Goal: Task Accomplishment & Management: Manage account settings

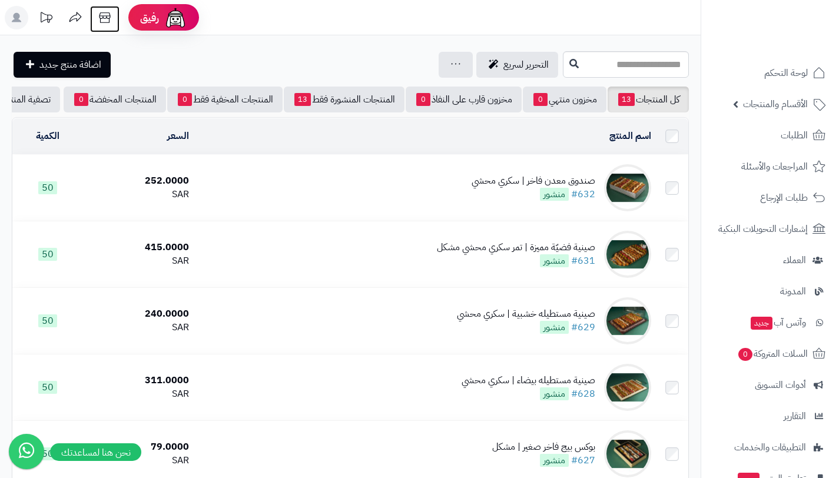
click at [110, 15] on icon at bounding box center [105, 18] width 24 height 24
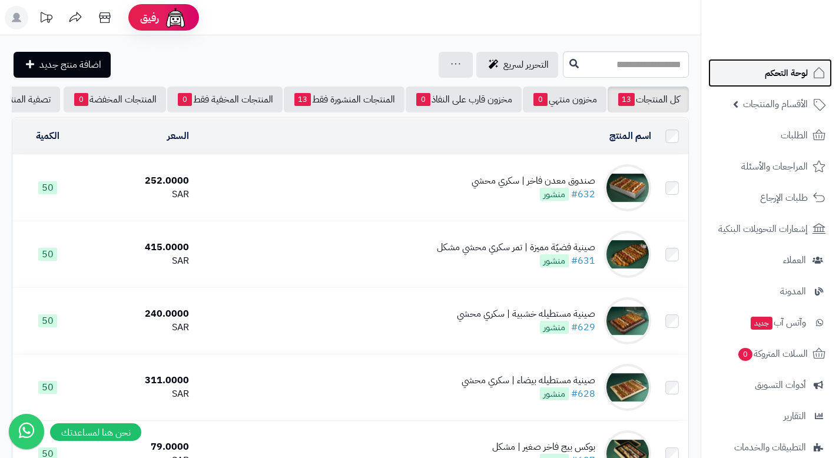
click at [800, 77] on span "لوحة التحكم" at bounding box center [786, 73] width 43 height 16
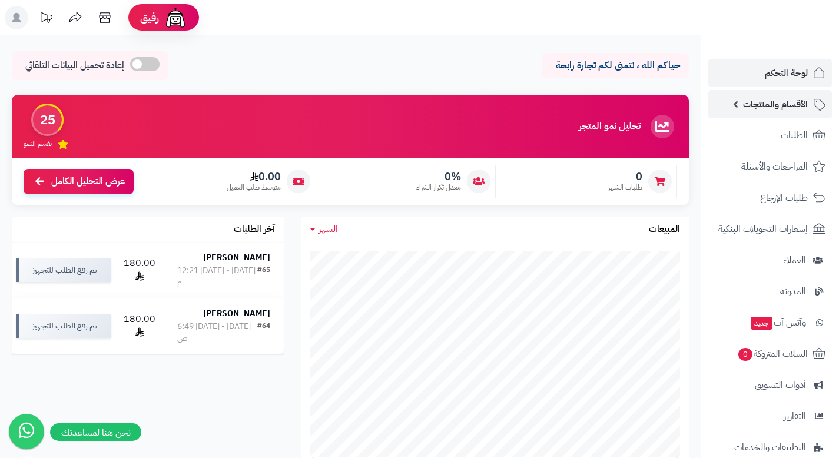
click at [795, 109] on span "الأقسام والمنتجات" at bounding box center [775, 104] width 65 height 16
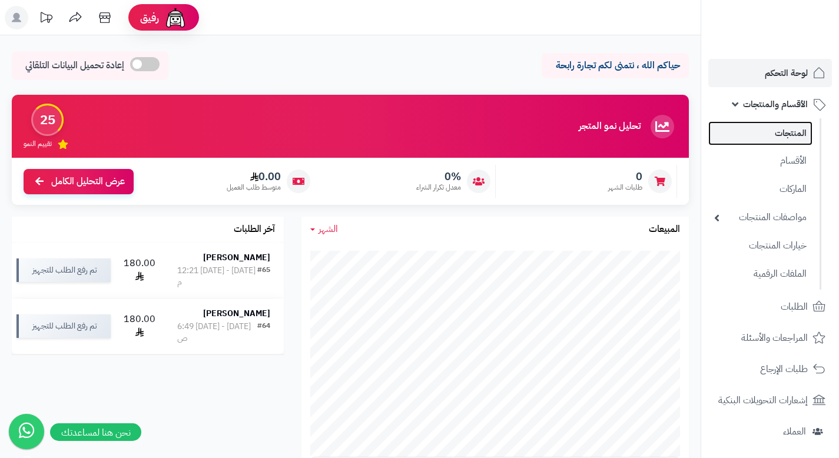
click at [799, 138] on link "المنتجات" at bounding box center [761, 133] width 104 height 24
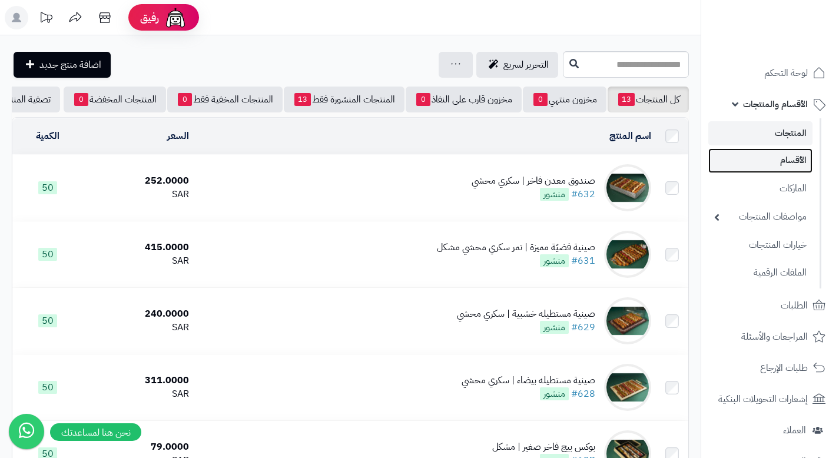
click at [796, 161] on link "الأقسام" at bounding box center [761, 160] width 104 height 24
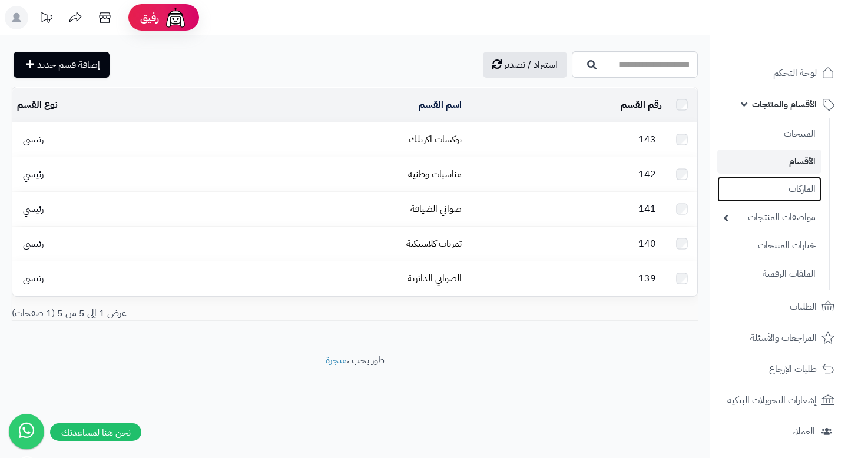
click at [795, 186] on link "الماركات" at bounding box center [769, 189] width 104 height 25
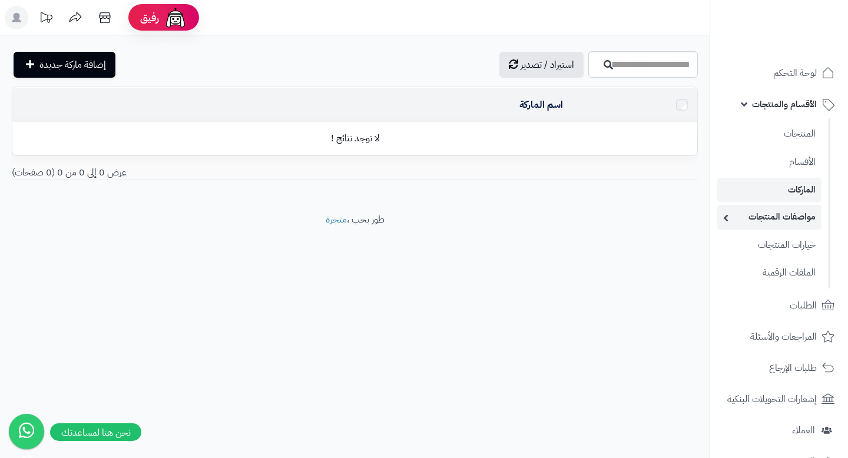
click at [795, 211] on link "مواصفات المنتجات" at bounding box center [769, 217] width 104 height 24
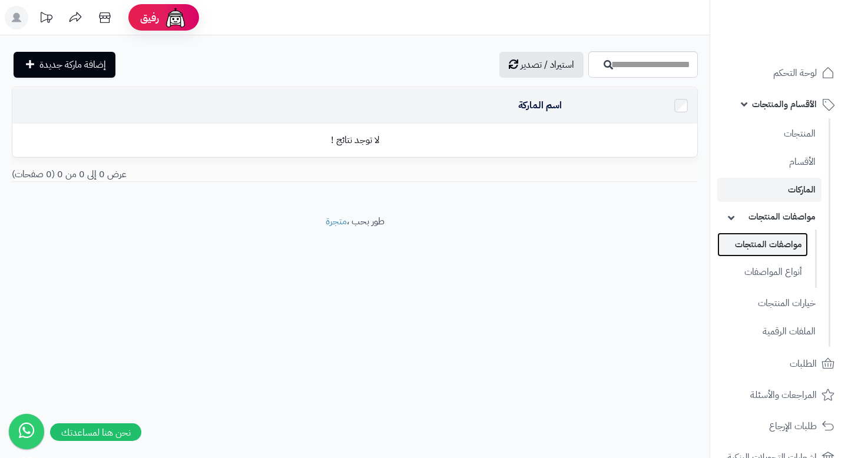
click at [787, 239] on link "مواصفات المنتجات" at bounding box center [762, 245] width 91 height 24
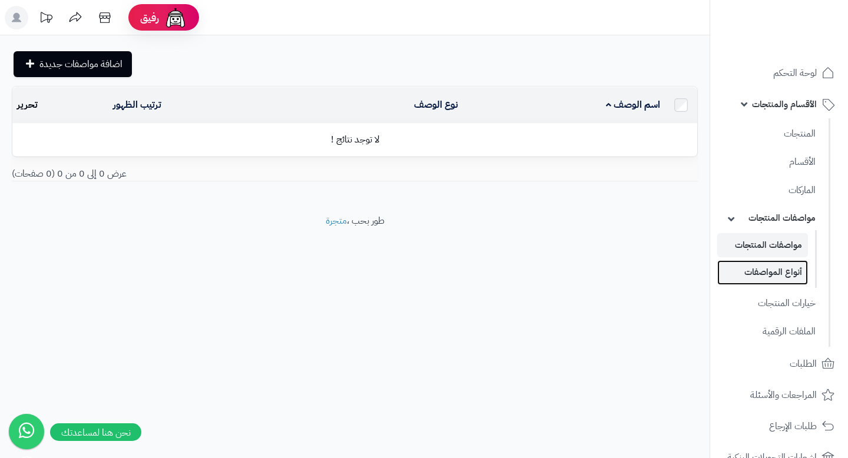
click at [788, 267] on link "أنواع المواصفات" at bounding box center [762, 272] width 91 height 24
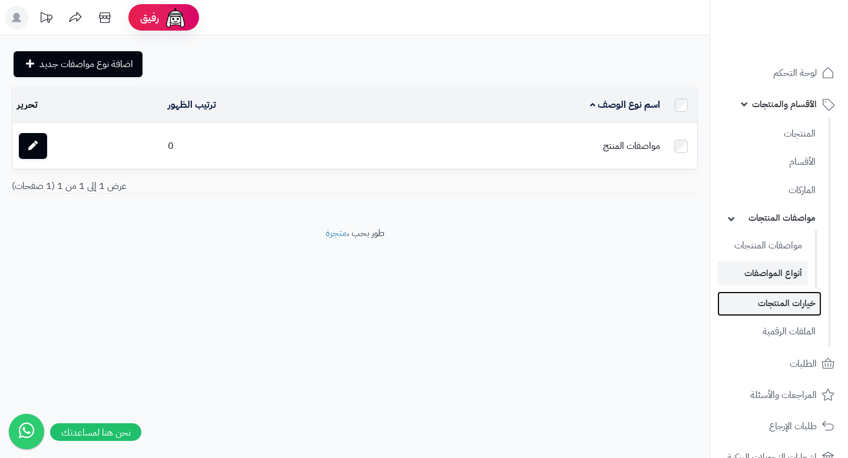
click at [796, 313] on link "خيارات المنتجات" at bounding box center [769, 304] width 104 height 24
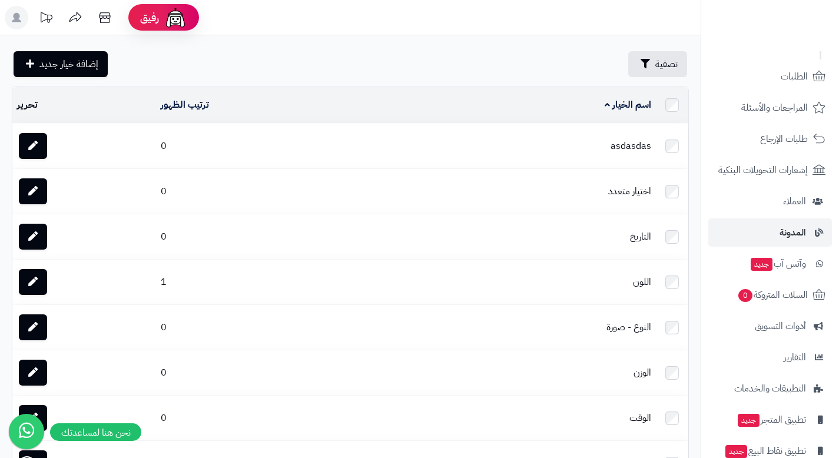
scroll to position [283, 0]
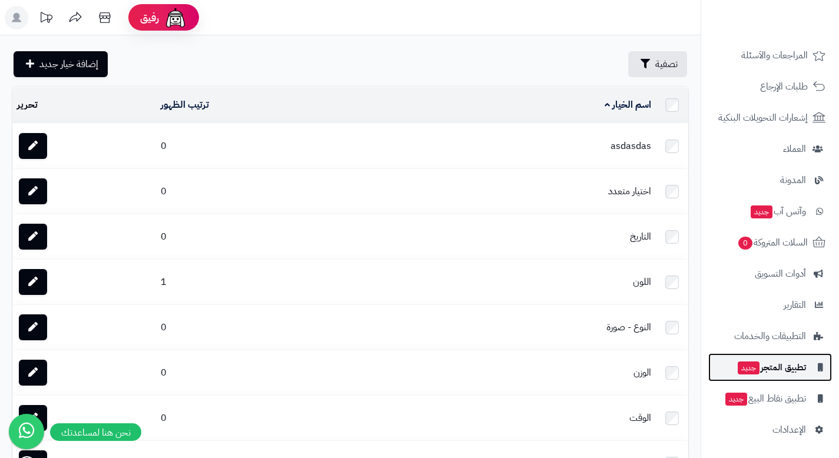
click at [785, 369] on span "تطبيق المتجر جديد" at bounding box center [772, 367] width 70 height 16
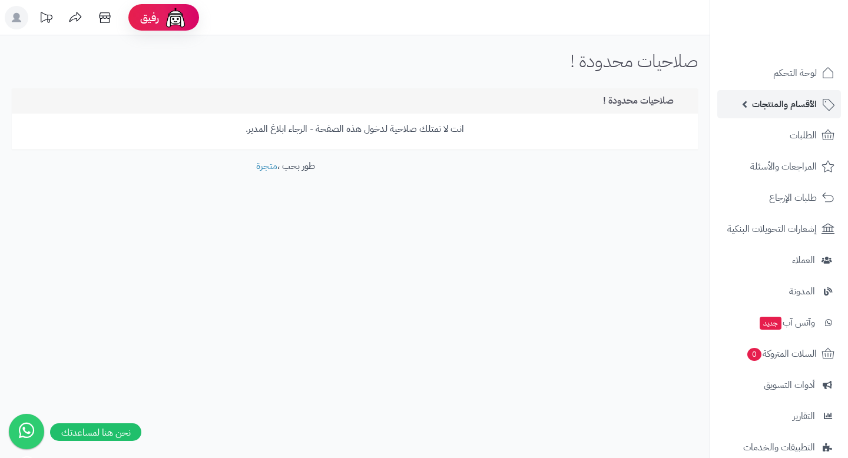
click at [779, 105] on span "الأقسام والمنتجات" at bounding box center [784, 104] width 65 height 16
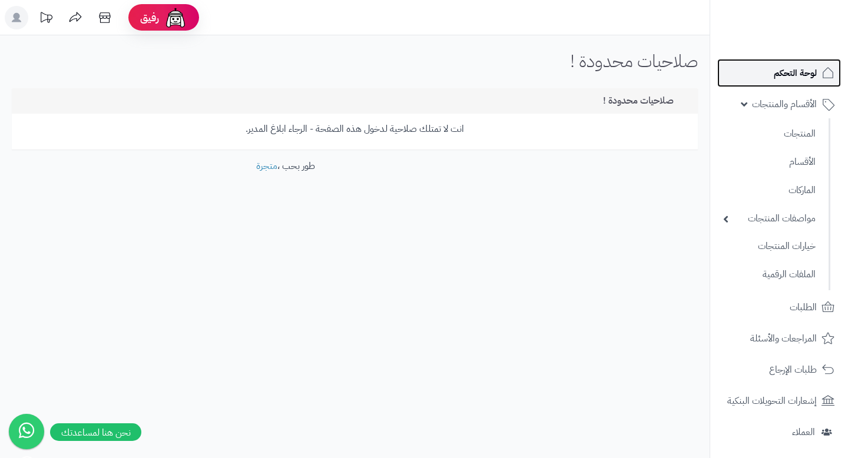
click at [792, 70] on span "لوحة التحكم" at bounding box center [795, 73] width 43 height 16
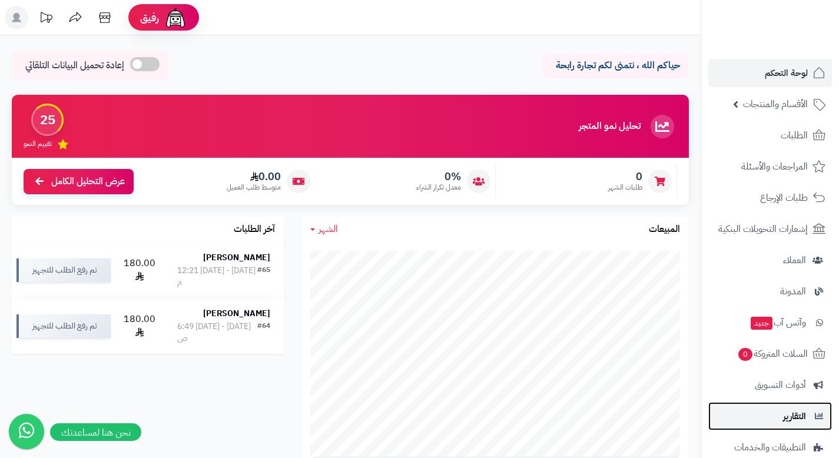
click at [766, 413] on link "التقارير" at bounding box center [771, 416] width 124 height 28
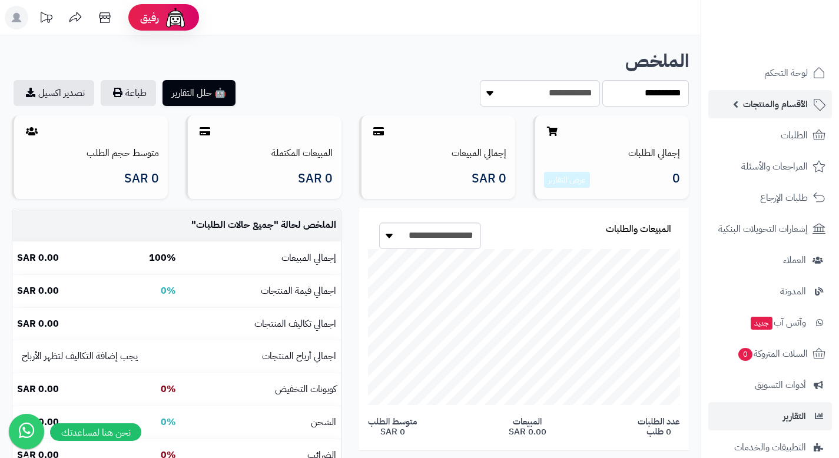
click at [782, 109] on span "الأقسام والمنتجات" at bounding box center [775, 104] width 65 height 16
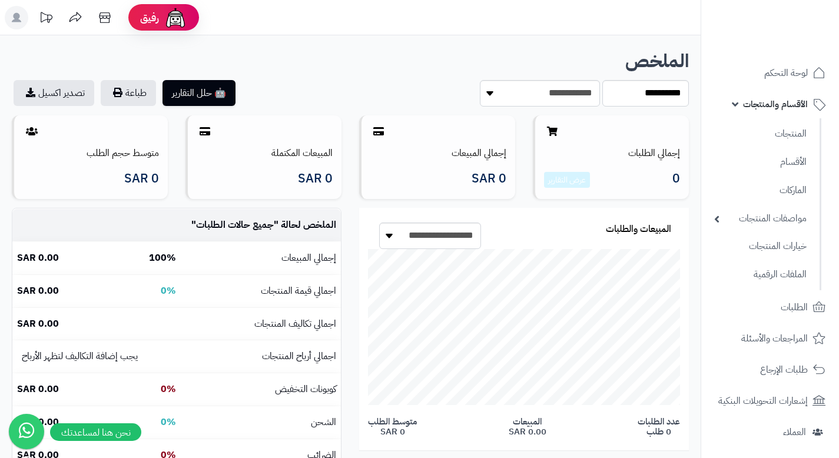
click at [782, 119] on ul "المنتجات الأقسام الماركات مواصفات المنتجات مواصفات المنتجات أنواع المواصفات خيا…" at bounding box center [761, 204] width 120 height 172
click at [787, 139] on link "المنتجات" at bounding box center [761, 133] width 104 height 24
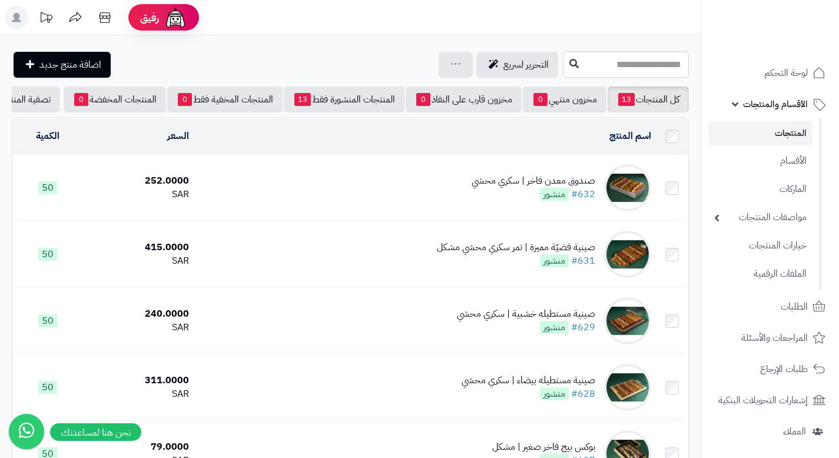
click at [502, 188] on div "صندوق معدن فاخر | سكري محشي" at bounding box center [534, 181] width 124 height 14
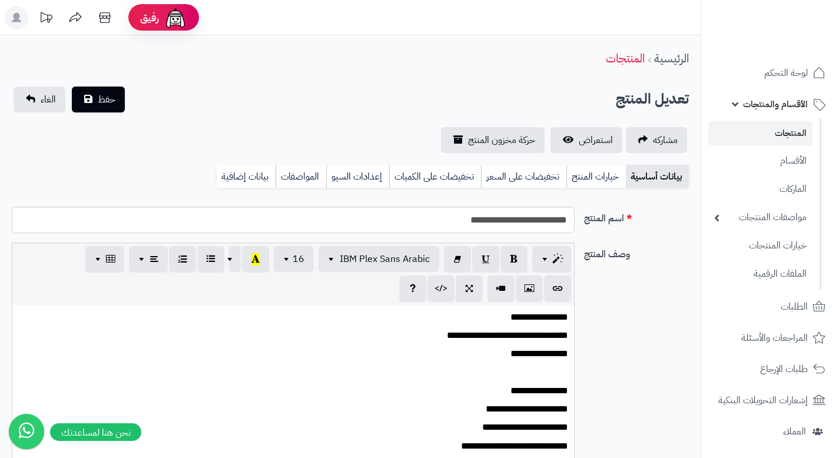
scroll to position [53, 0]
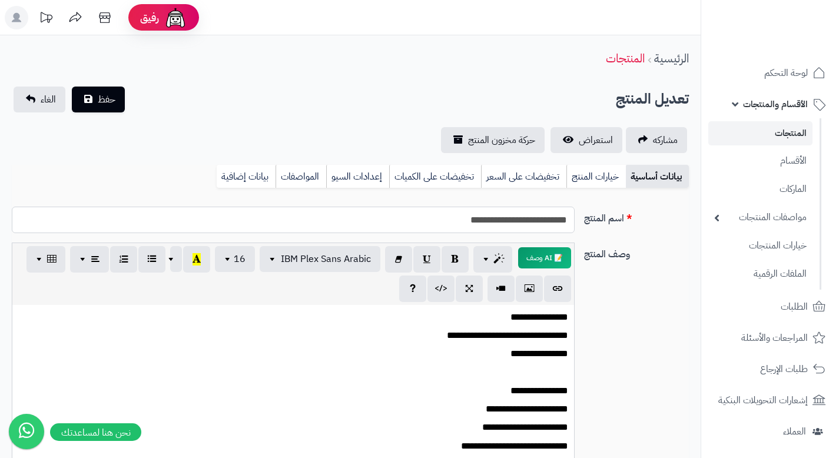
drag, startPoint x: 499, startPoint y: 221, endPoint x: 578, endPoint y: 209, distance: 79.9
click at [578, 209] on div "**********" at bounding box center [293, 220] width 573 height 27
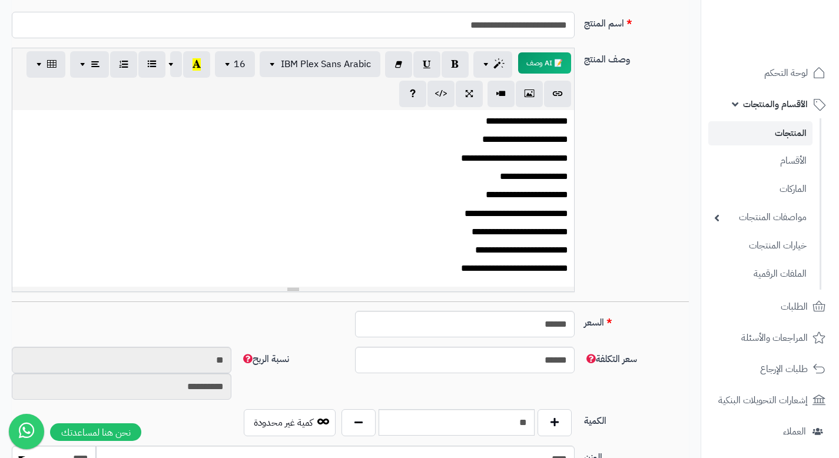
scroll to position [325, 0]
